Goal: Obtain resource: Obtain resource

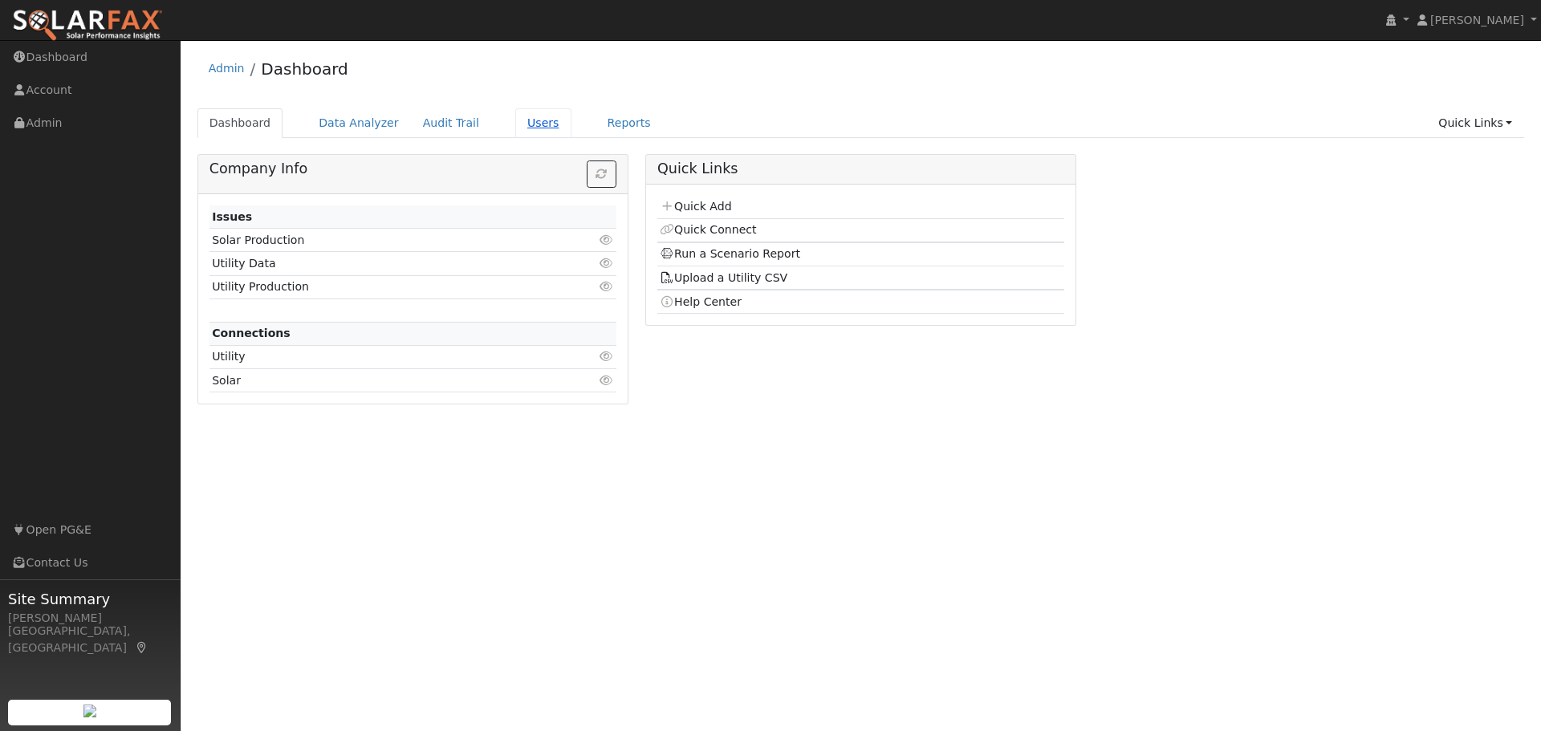
click at [525, 123] on link "Users" at bounding box center [543, 123] width 56 height 30
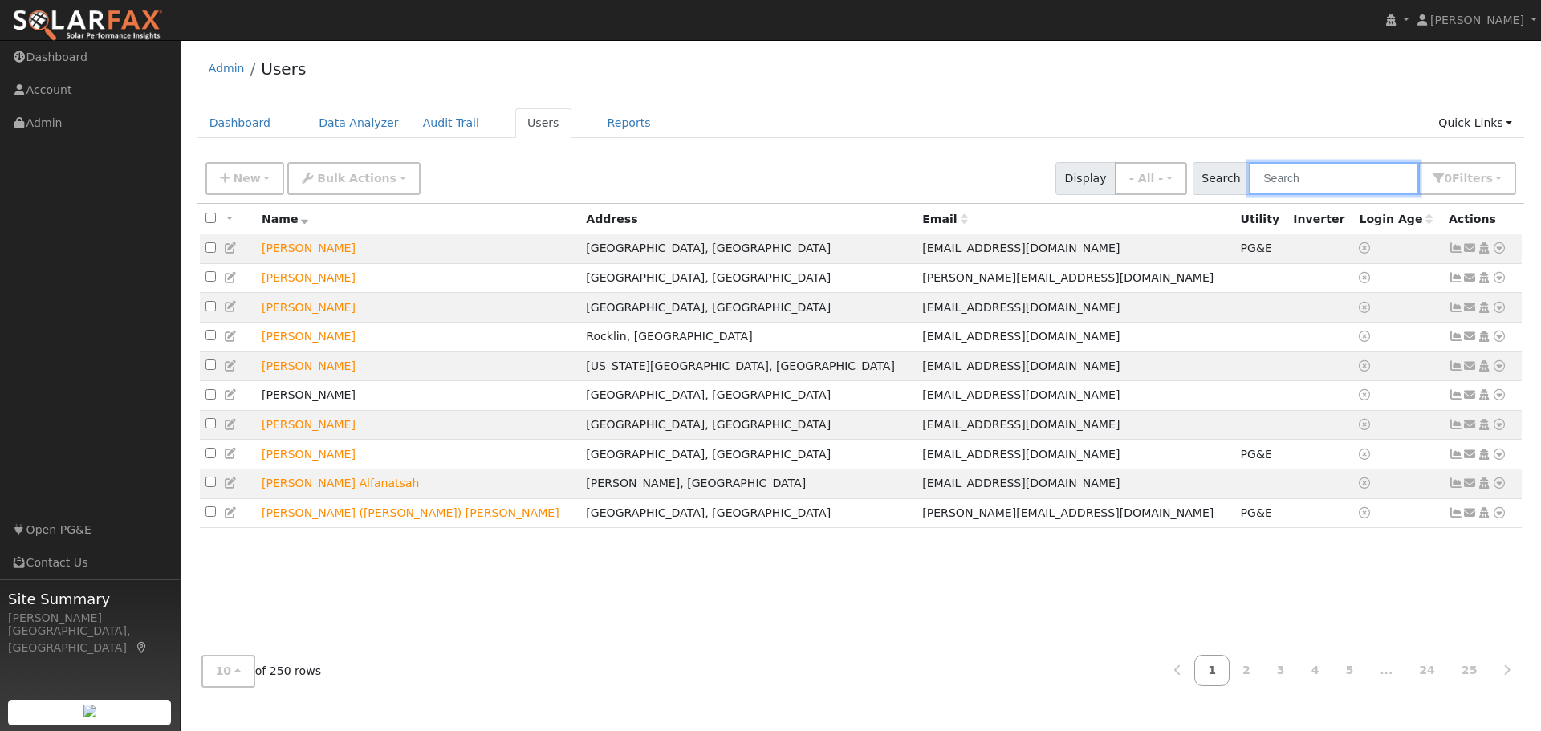
click at [1290, 179] on input "text" at bounding box center [1334, 178] width 170 height 33
type input "south"
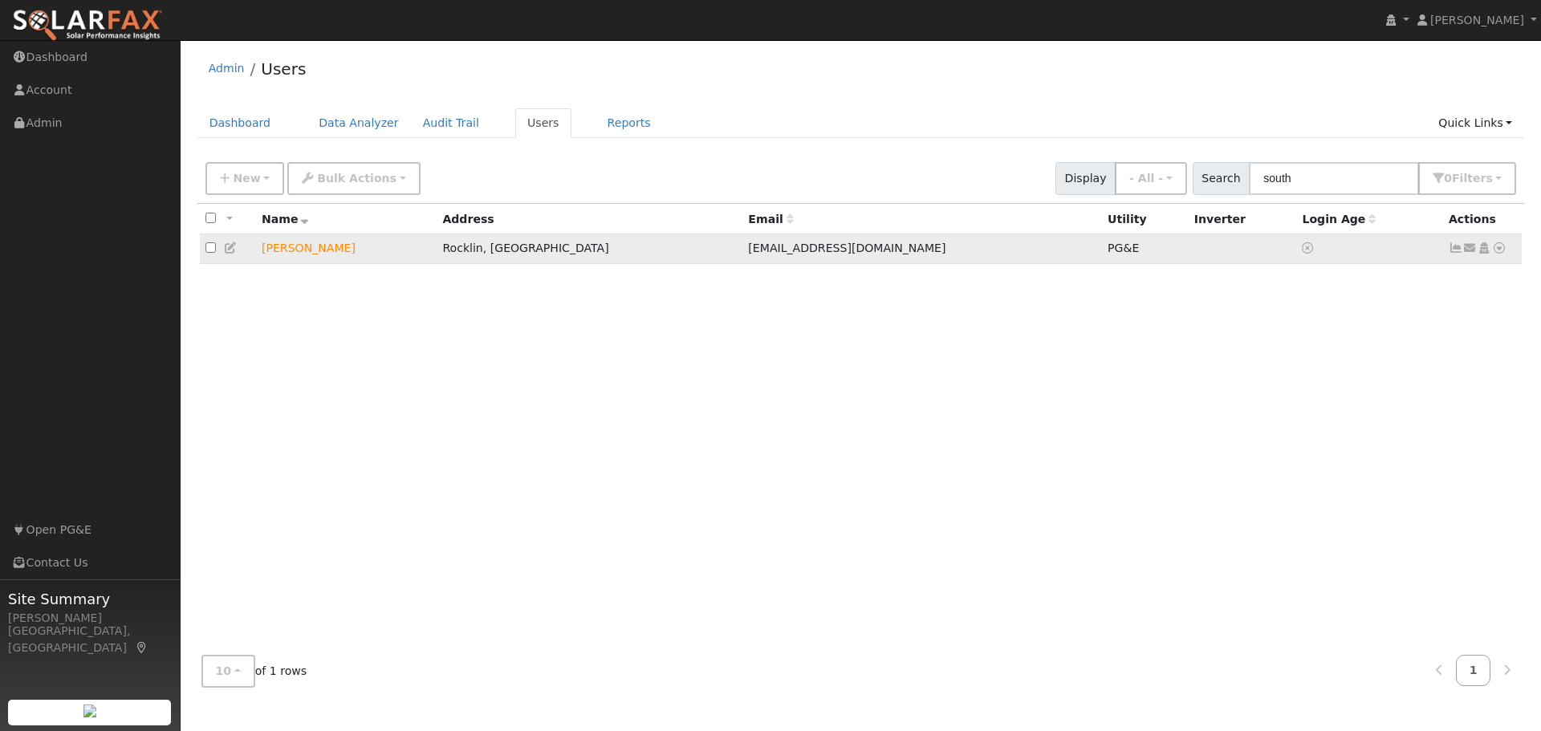
click at [1496, 249] on icon at bounding box center [1499, 247] width 14 height 11
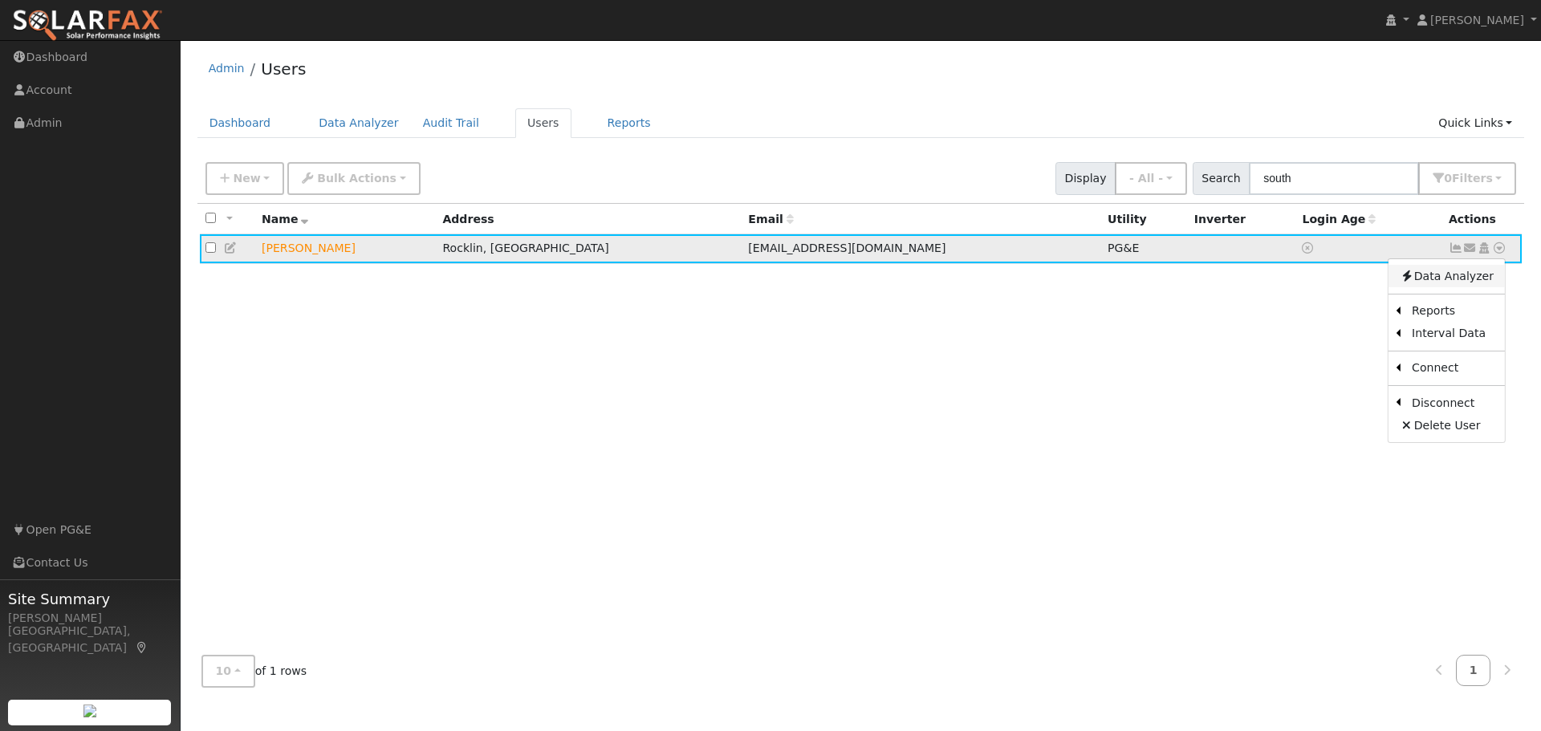
click at [1431, 287] on link "Data Analyzer" at bounding box center [1447, 276] width 116 height 22
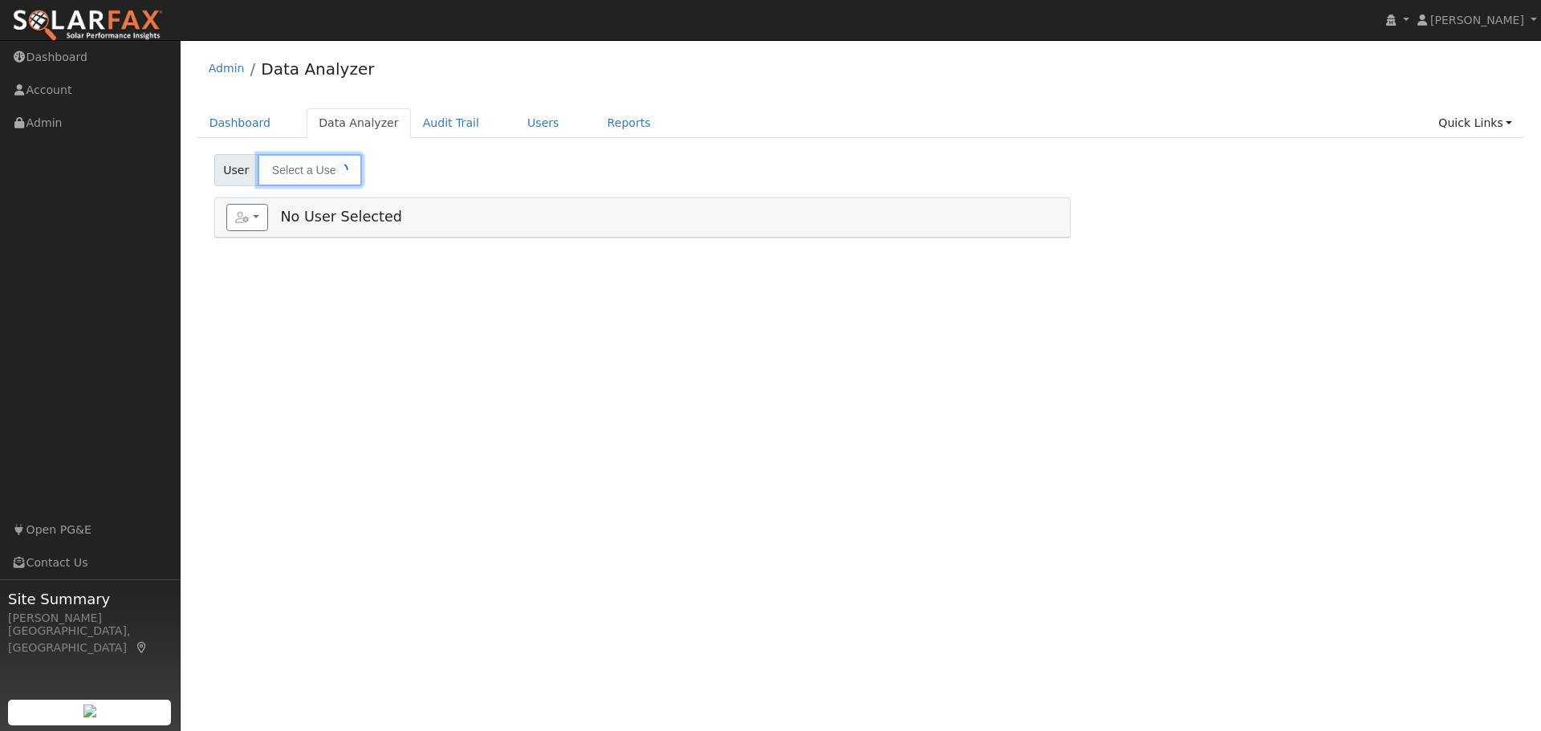
type input "Mike South"
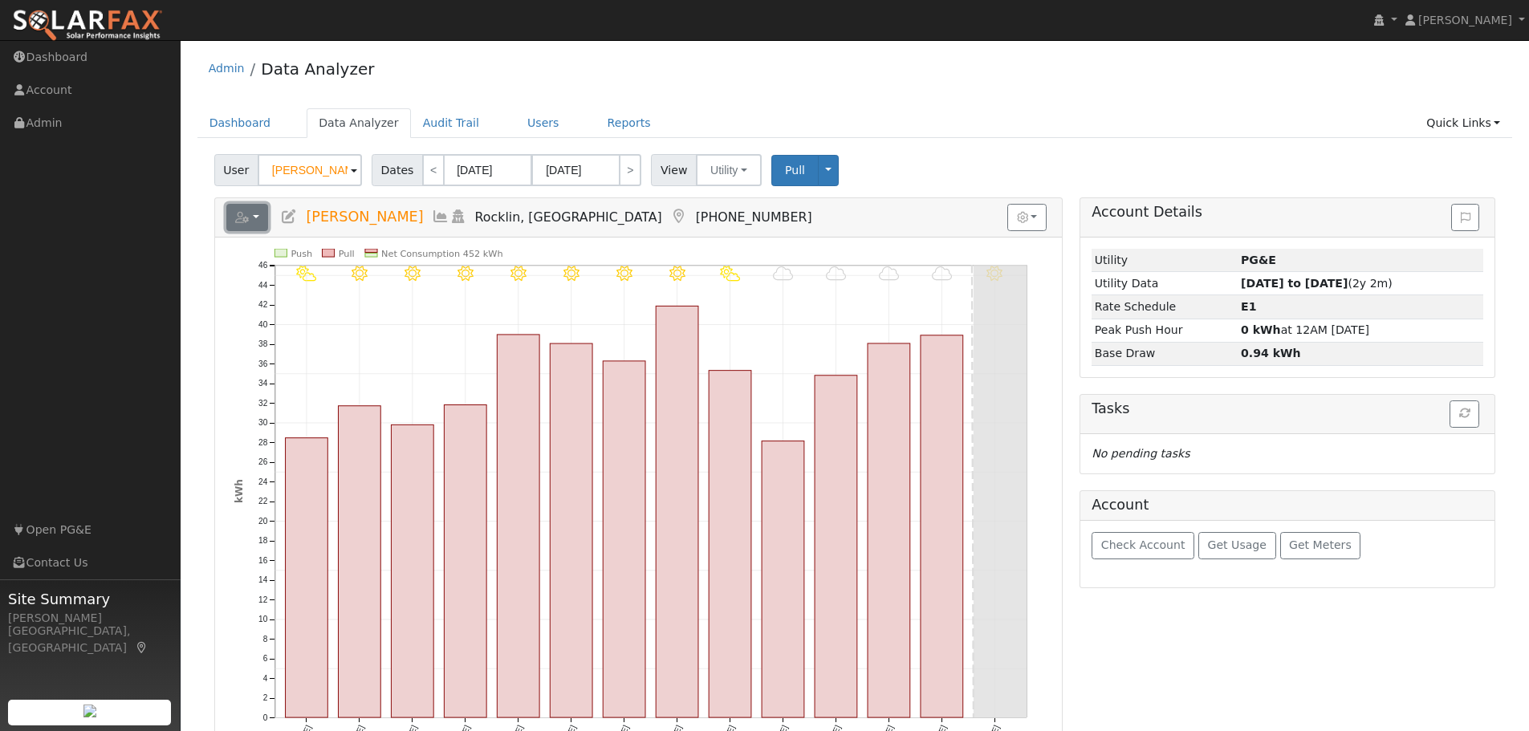
click at [248, 214] on icon "button" at bounding box center [242, 217] width 14 height 11
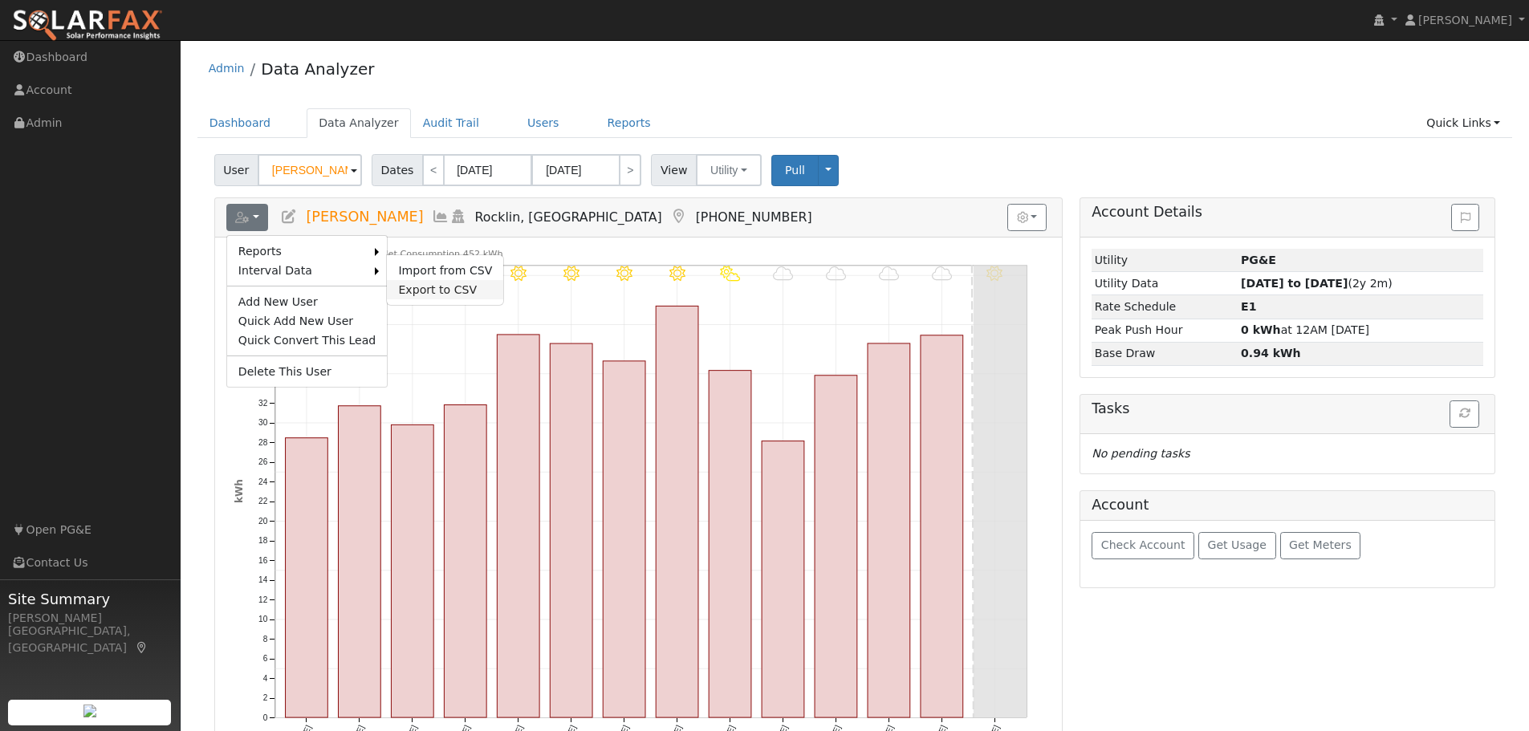
click at [429, 286] on link "Export to CSV" at bounding box center [445, 289] width 116 height 19
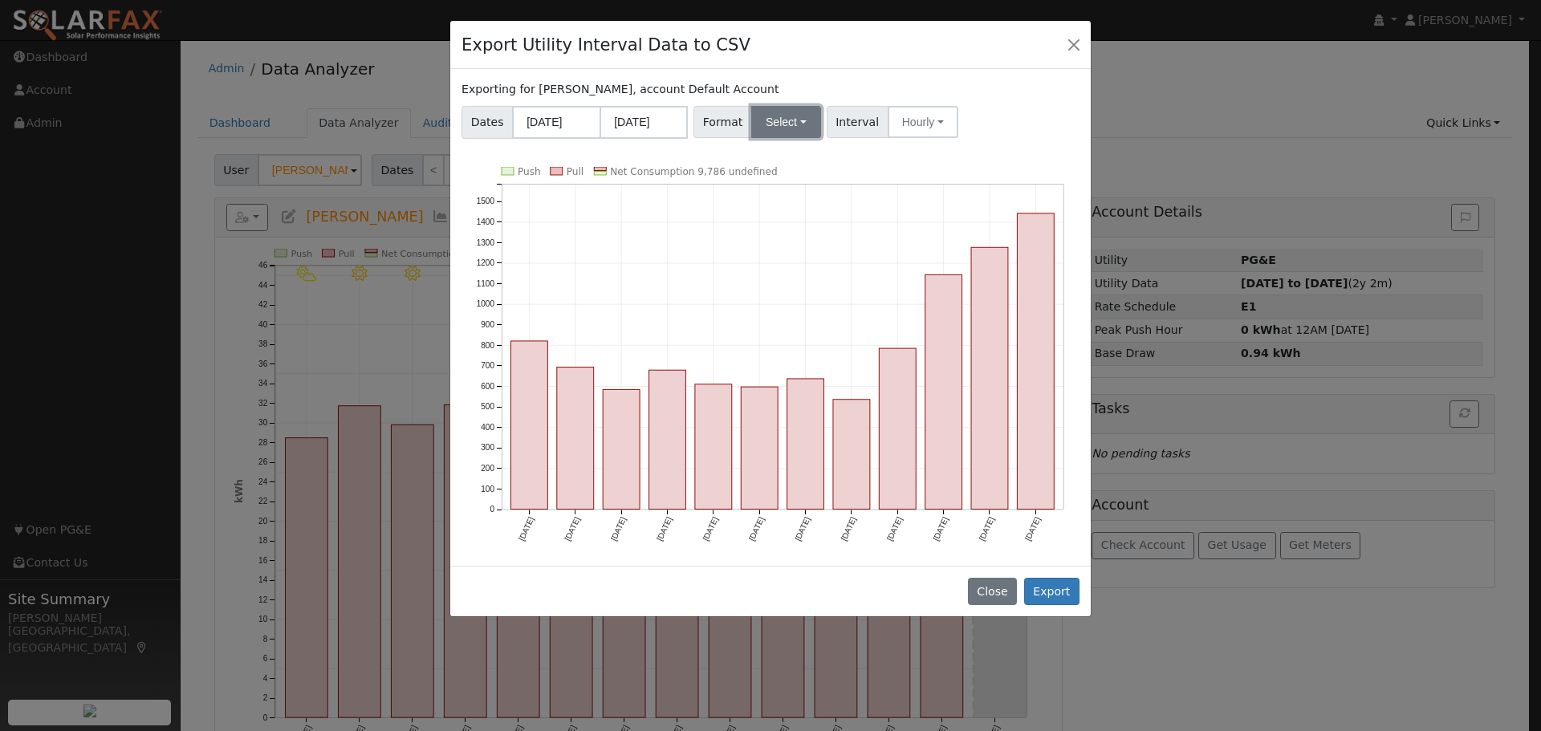
click at [768, 115] on button "Select" at bounding box center [786, 122] width 70 height 32
click at [789, 158] on link "Generic" at bounding box center [804, 157] width 115 height 22
click at [1068, 580] on button "Export" at bounding box center [1051, 591] width 55 height 27
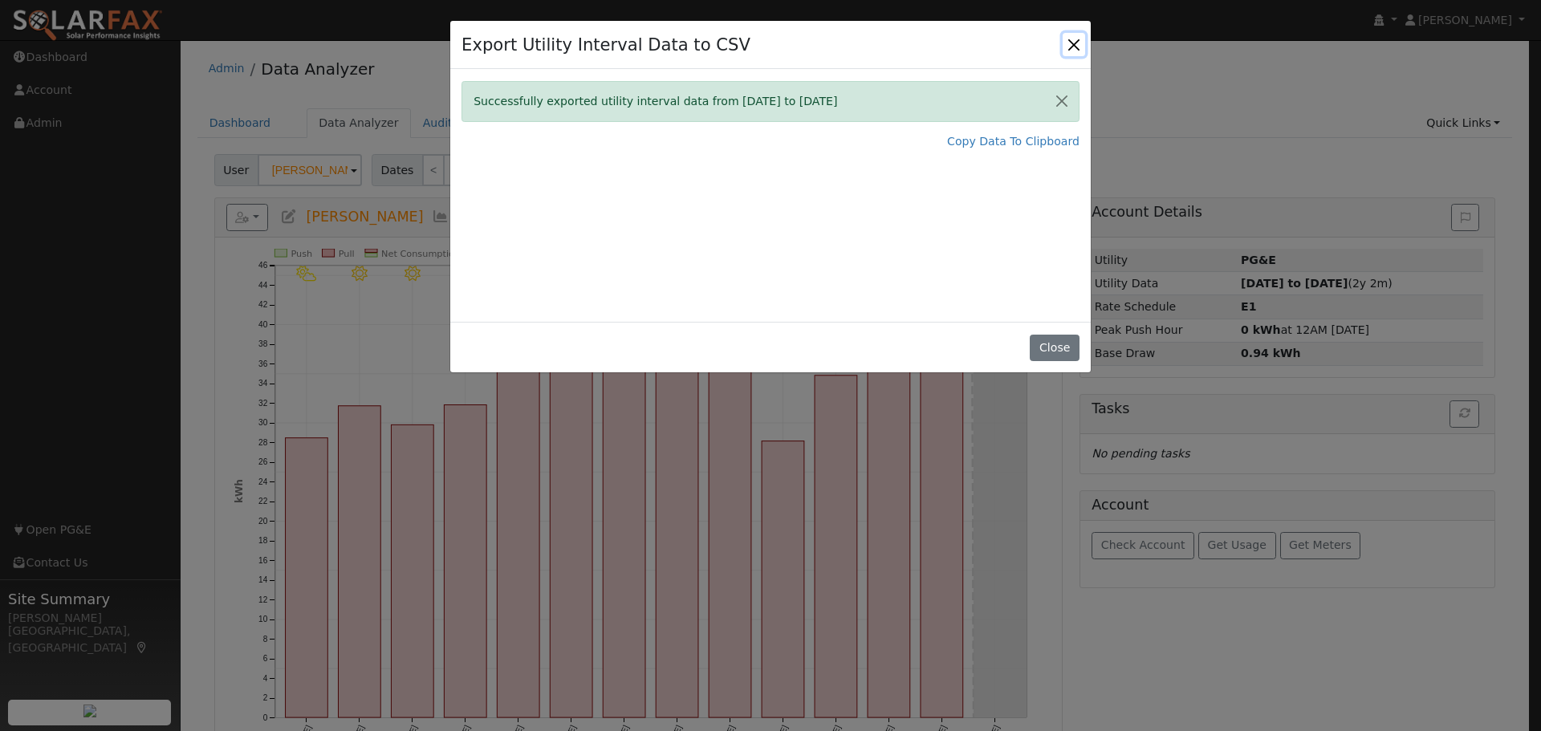
drag, startPoint x: 1074, startPoint y: 42, endPoint x: 1170, endPoint y: 33, distance: 95.9
click at [1073, 42] on button "Close" at bounding box center [1074, 44] width 22 height 22
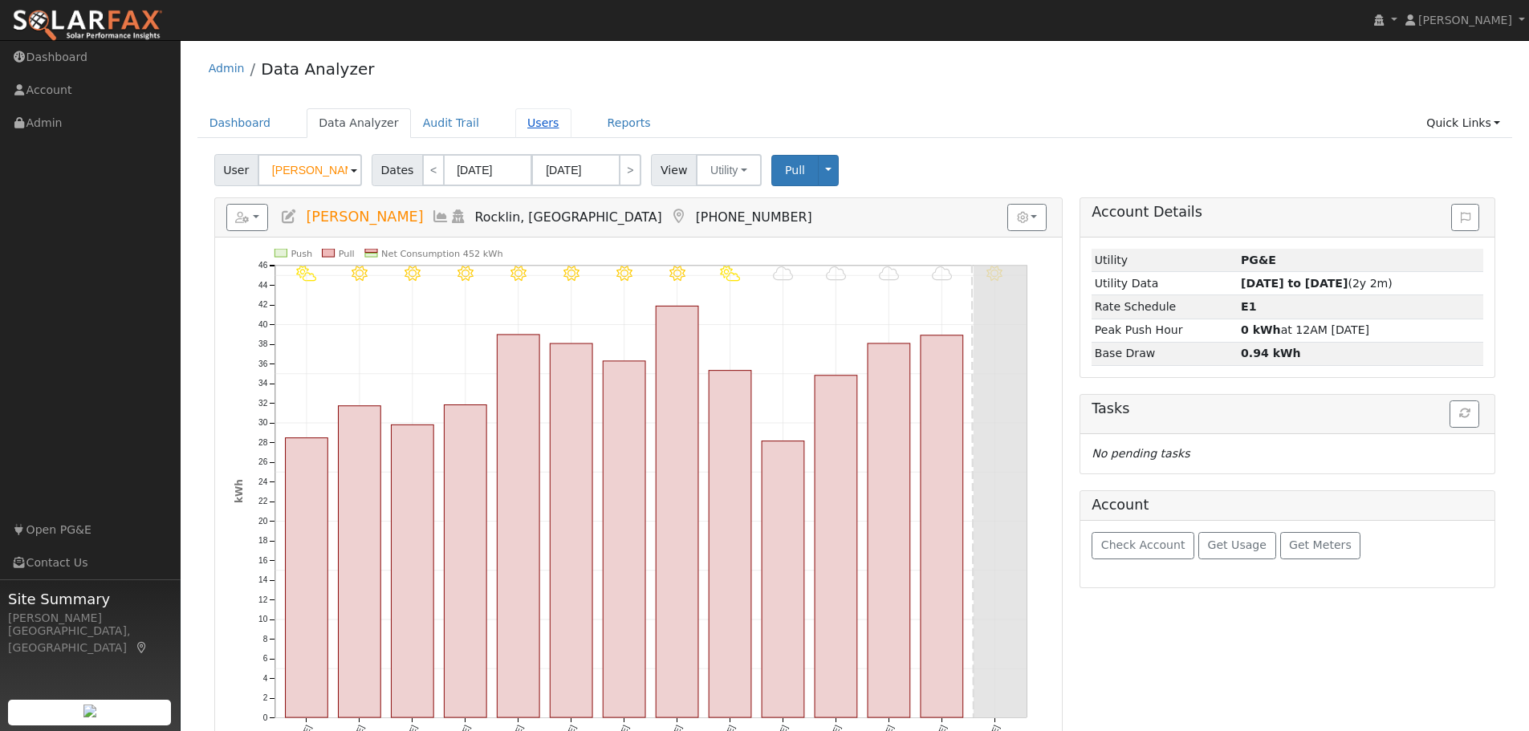
click at [527, 120] on link "Users" at bounding box center [543, 123] width 56 height 30
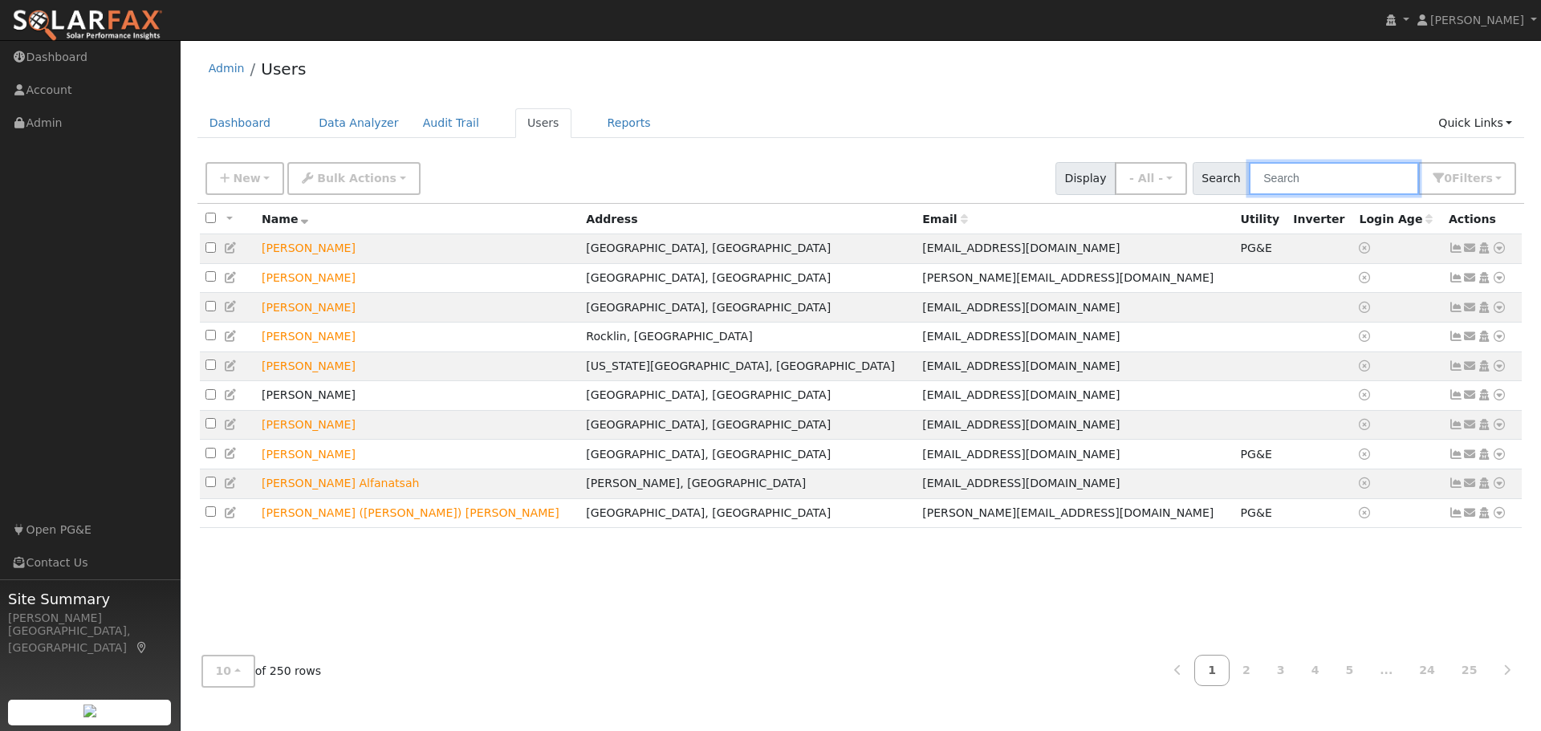
click at [1332, 187] on input "text" at bounding box center [1334, 178] width 170 height 33
type input "pearson"
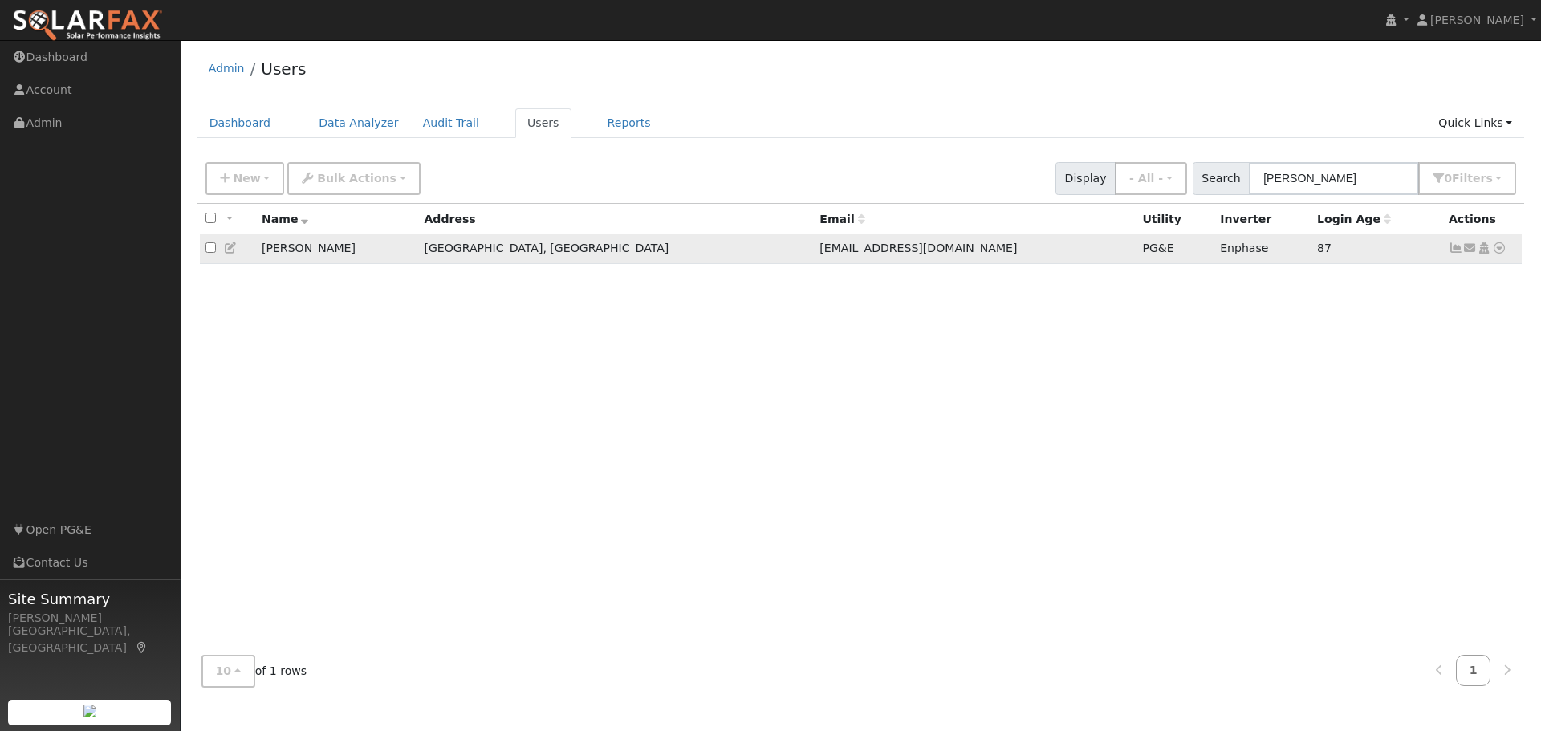
click at [1496, 253] on icon at bounding box center [1499, 247] width 14 height 11
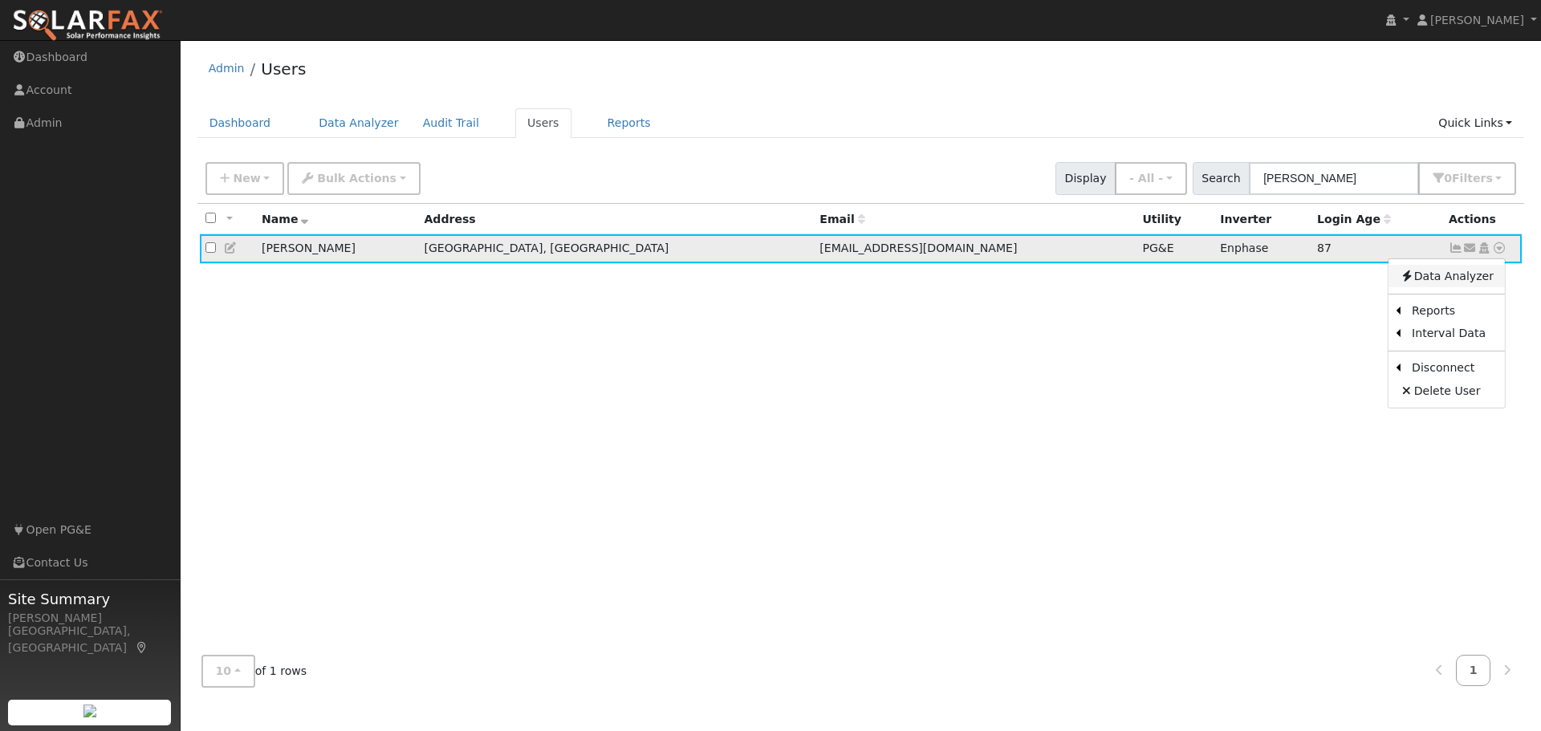
click at [1429, 280] on link "Data Analyzer" at bounding box center [1447, 276] width 116 height 22
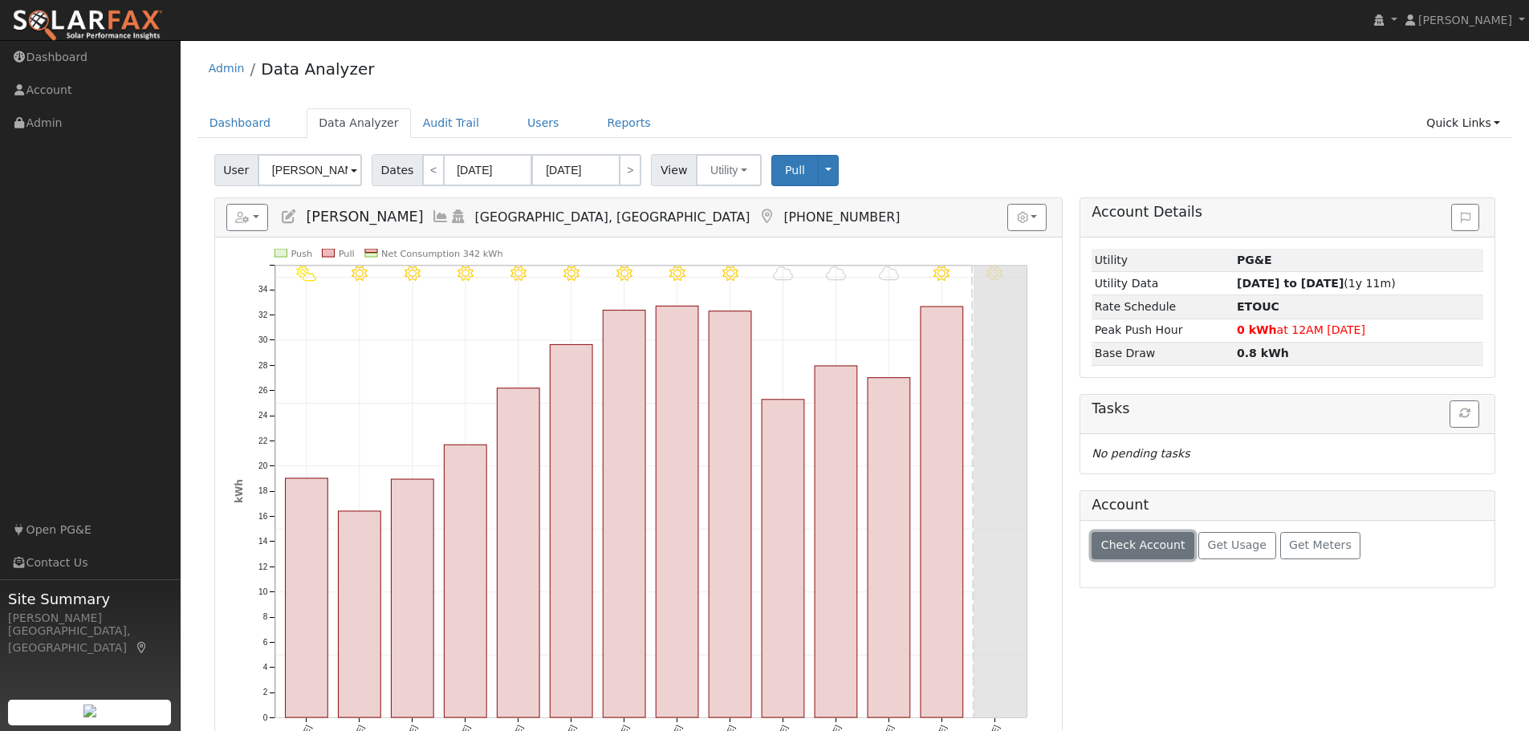
click at [1131, 551] on span "Check Account" at bounding box center [1143, 545] width 84 height 13
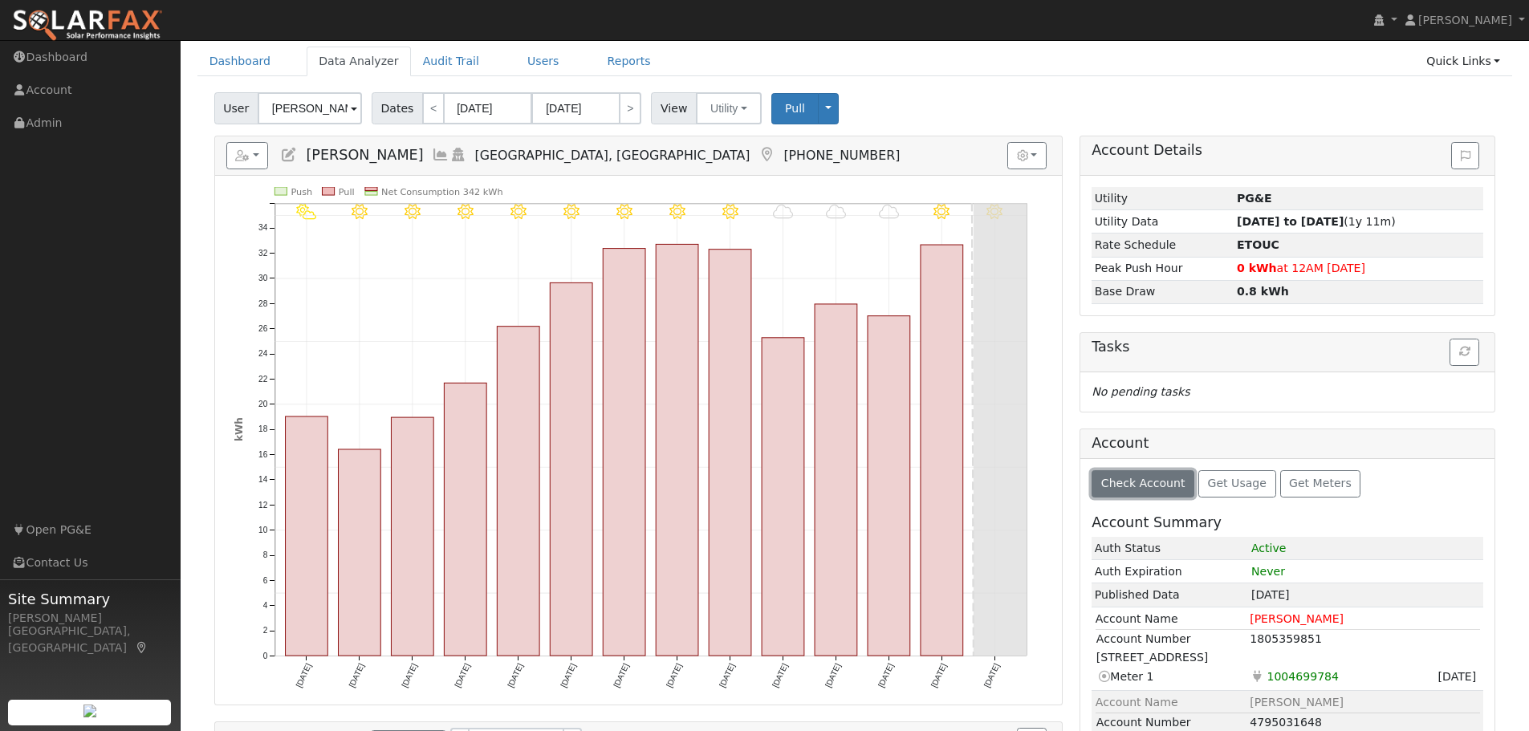
scroll to position [243, 0]
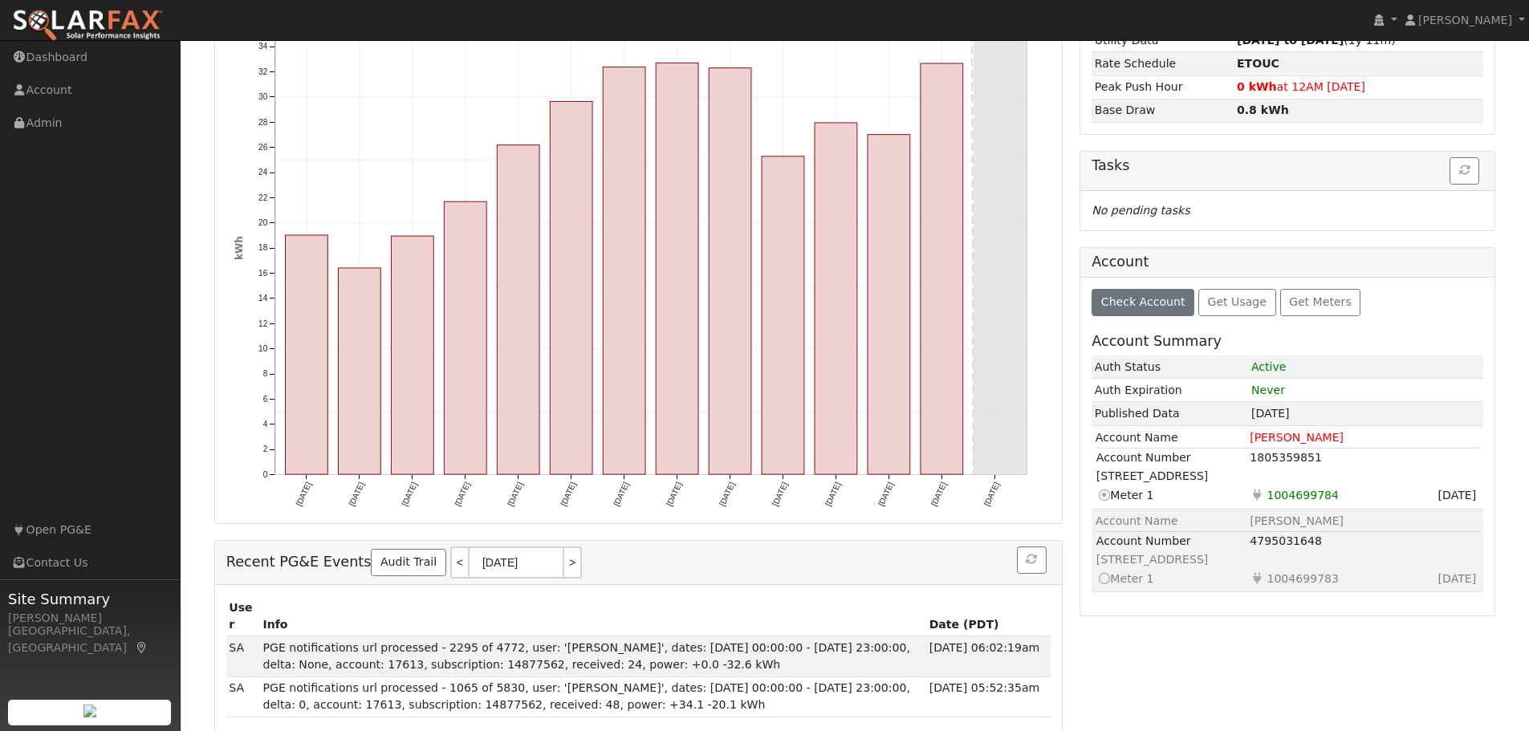
click at [1162, 702] on div "Account Details Issue History Date By Flag Comment Type No Issue History Loadin…" at bounding box center [1288, 347] width 433 height 787
